Goal: Task Accomplishment & Management: Manage account settings

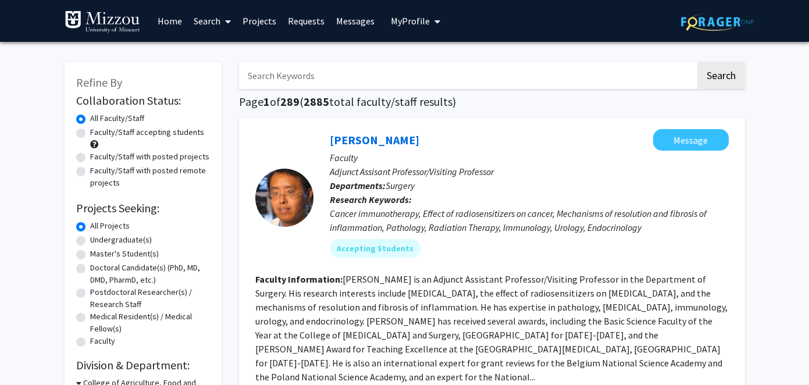
click at [416, 19] on span "My Profile" at bounding box center [410, 21] width 39 height 12
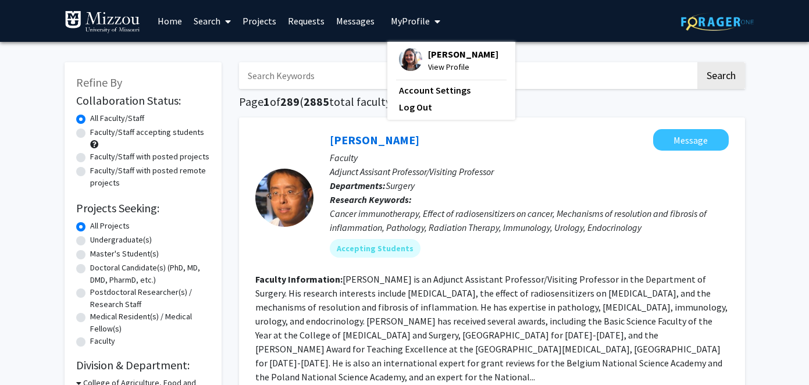
click at [437, 61] on span "[PERSON_NAME]" at bounding box center [463, 54] width 70 height 13
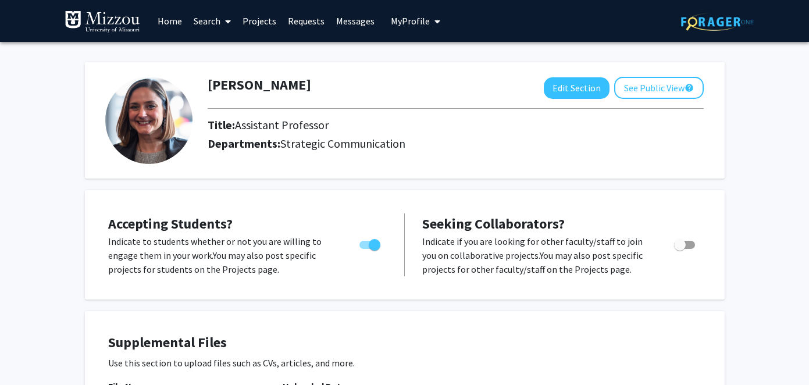
click at [361, 245] on span "Toggle" at bounding box center [370, 245] width 21 height 8
click at [365, 249] on input "Would you like to permit student requests?" at bounding box center [365, 249] width 1 height 1
checkbox input "false"
click at [638, 88] on button "See Public View help" at bounding box center [660, 88] width 90 height 22
